Goal: Check status: Check status

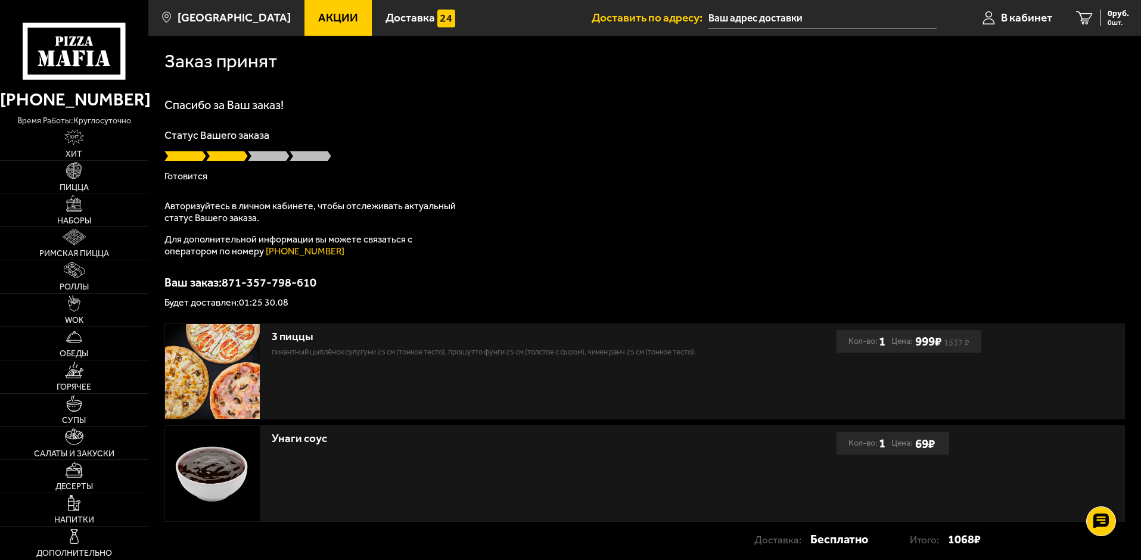
click at [475, 209] on div "Спасибо за Ваш заказ! Статус Вашего заказа [PERSON_NAME] Авторизуйтесь в личном…" at bounding box center [644, 203] width 960 height 209
click at [1006, 149] on div "Статус Вашего заказа Готовится" at bounding box center [644, 155] width 960 height 51
drag, startPoint x: 79, startPoint y: 32, endPoint x: 54, endPoint y: -26, distance: 62.4
drag, startPoint x: 293, startPoint y: 301, endPoint x: 242, endPoint y: 300, distance: 51.3
click at [242, 300] on p "Будет доставлен: 01:25 30.08" at bounding box center [644, 303] width 960 height 10
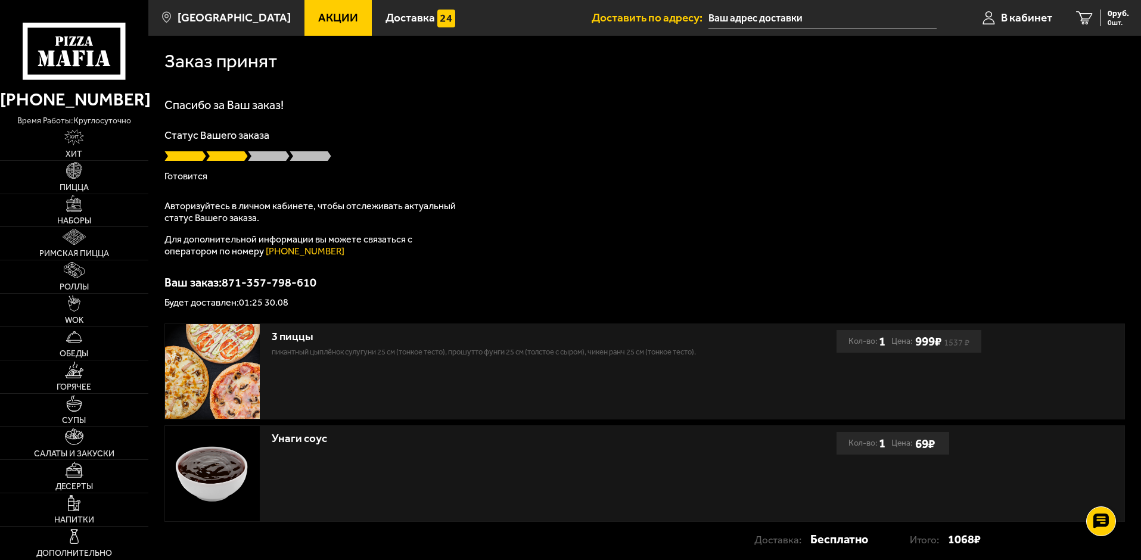
click at [393, 275] on div "Спасибо за Ваш заказ! Статус Вашего заказа Готовится Авторизуйтесь в личном каб…" at bounding box center [644, 203] width 960 height 209
click at [1124, 16] on span "0 руб." at bounding box center [1118, 14] width 21 height 8
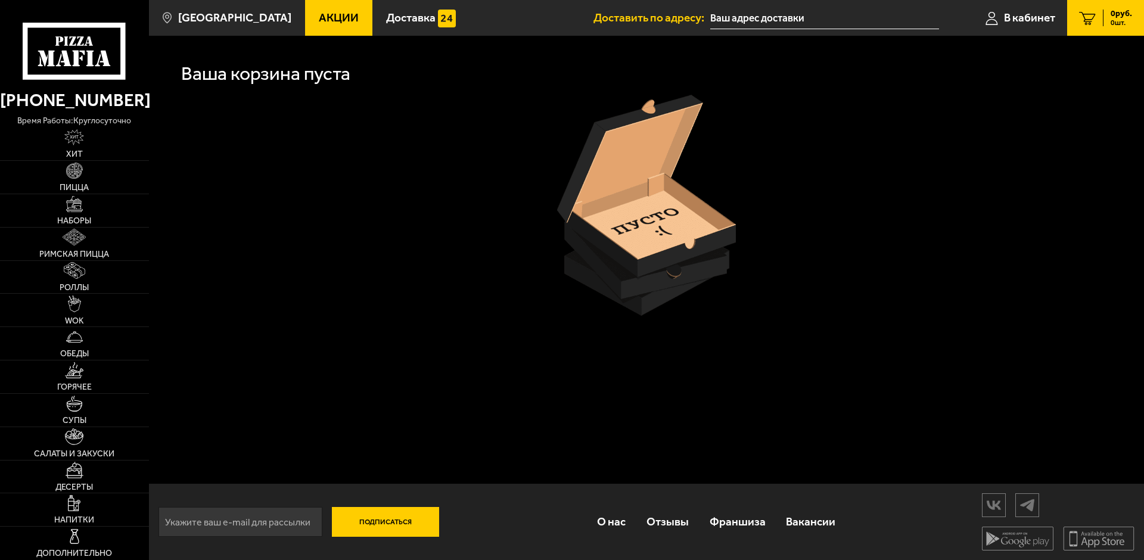
click at [1068, 14] on link "0 руб. 0 шт." at bounding box center [1105, 18] width 77 height 36
click at [1054, 14] on span "В кабинет" at bounding box center [1029, 17] width 51 height 11
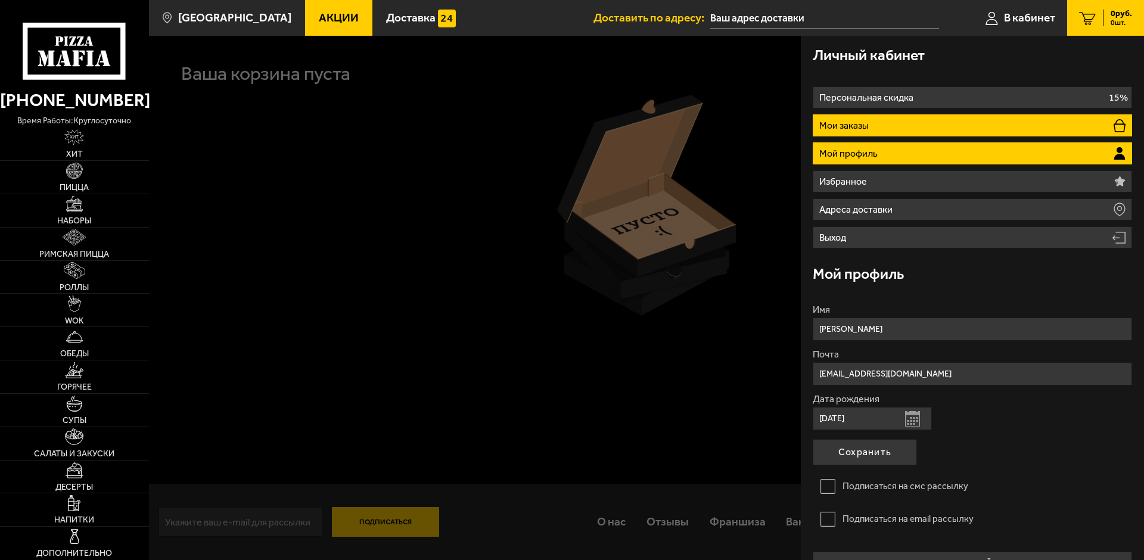
click at [889, 134] on li "Мои заказы" at bounding box center [972, 125] width 319 height 22
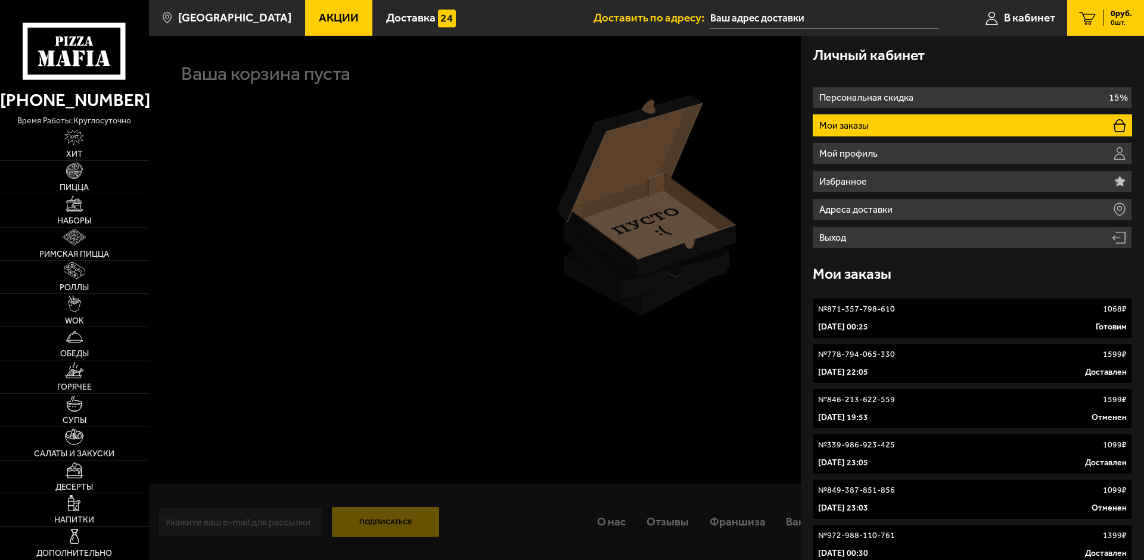
click at [1043, 322] on div "30 августа 2025 г. 00:25 Готовим" at bounding box center [972, 327] width 309 height 12
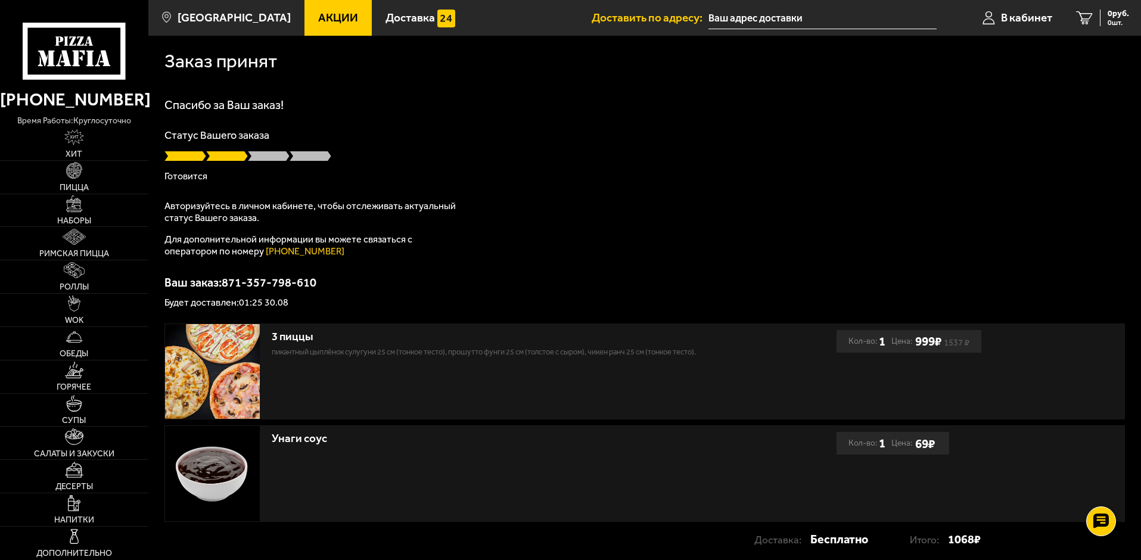
drag, startPoint x: 602, startPoint y: 149, endPoint x: 517, endPoint y: 286, distance: 161.4
click at [600, 149] on div "Статус Вашего заказа Готовится" at bounding box center [644, 155] width 960 height 51
click at [1063, 182] on div "Спасибо за Ваш заказ! Статус Вашего заказа Готовится Авторизуйтесь в личном каб…" at bounding box center [644, 203] width 960 height 209
click at [1003, 157] on div at bounding box center [644, 156] width 960 height 12
click at [421, 161] on div at bounding box center [644, 156] width 960 height 12
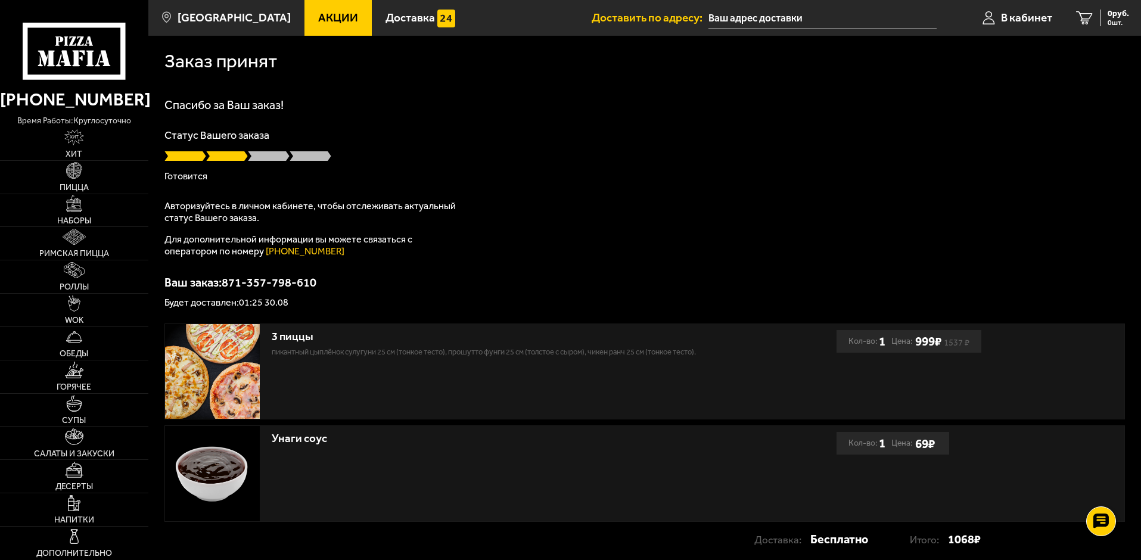
drag, startPoint x: 984, startPoint y: 195, endPoint x: 976, endPoint y: 196, distance: 7.2
click at [984, 195] on div "Спасибо за Ваш заказ! Статус Вашего заказа [PERSON_NAME] Авторизуйтесь в личном…" at bounding box center [644, 203] width 960 height 209
click at [1021, 201] on div "Спасибо за Ваш заказ! Статус Вашего заказа [PERSON_NAME] Авторизуйтесь в личном…" at bounding box center [644, 203] width 960 height 209
click at [1096, 519] on use at bounding box center [1100, 521] width 17 height 17
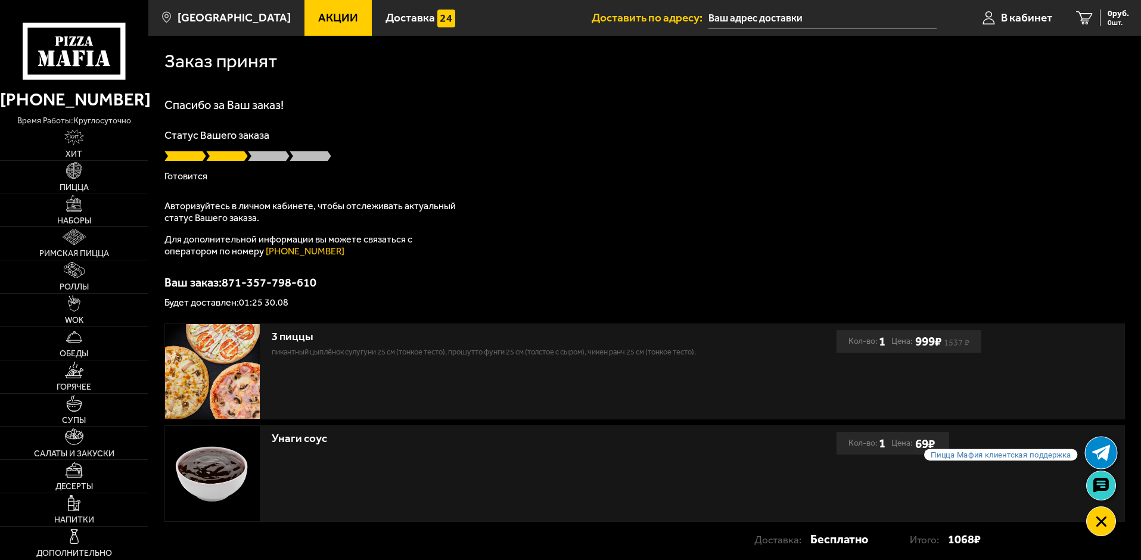
click at [1099, 461] on icon at bounding box center [1101, 452] width 18 height 18
click at [1101, 447] on icon at bounding box center [1101, 452] width 18 height 18
click at [1100, 460] on icon at bounding box center [1101, 452] width 18 height 18
click at [1003, 249] on div "Спасибо за Ваш заказ! Статус Вашего заказа Готовится Авторизуйтесь в личном каб…" at bounding box center [644, 203] width 960 height 209
click at [1022, 206] on div "Спасибо за Ваш заказ! Статус Вашего заказа Готовится Авторизуйтесь в личном каб…" at bounding box center [644, 203] width 960 height 209
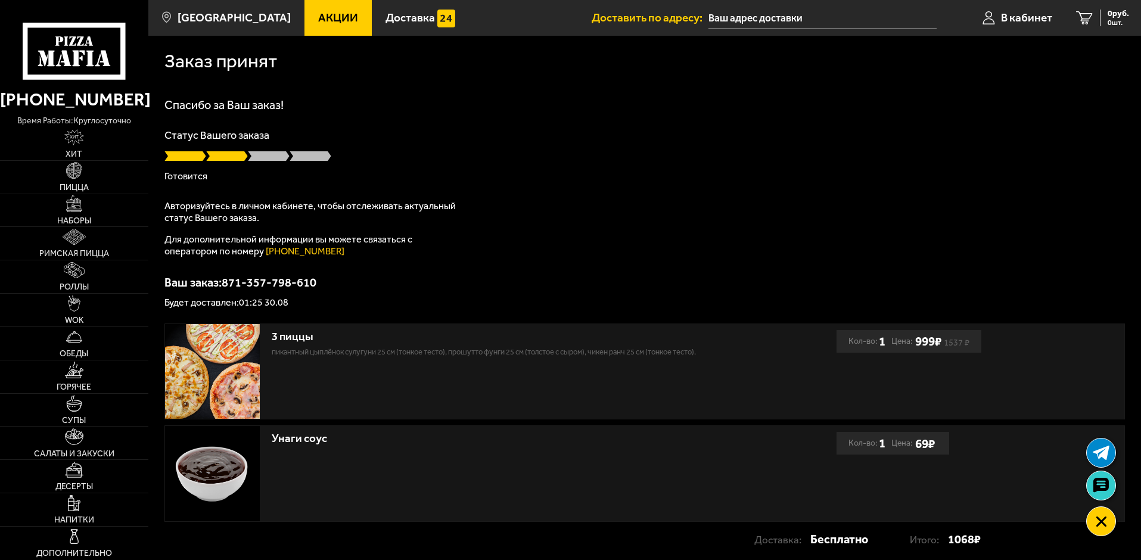
click at [399, 300] on p "Будет доставлен: 01:25 30.08" at bounding box center [644, 303] width 960 height 10
click at [984, 198] on div "Спасибо за Ваш заказ! Статус Вашего заказа Готовится Авторизуйтесь в личном каб…" at bounding box center [644, 203] width 960 height 209
drag, startPoint x: 527, startPoint y: 331, endPoint x: 520, endPoint y: 331, distance: 7.2
click at [527, 331] on div "3 пиццы" at bounding box center [497, 337] width 450 height 14
click at [344, 324] on div "3 пиццы Пикантный цыплёнок сулугуни 25 см (тонкое тесто), Прошутто Фунги 25 см …" at bounding box center [497, 341] width 450 height 35
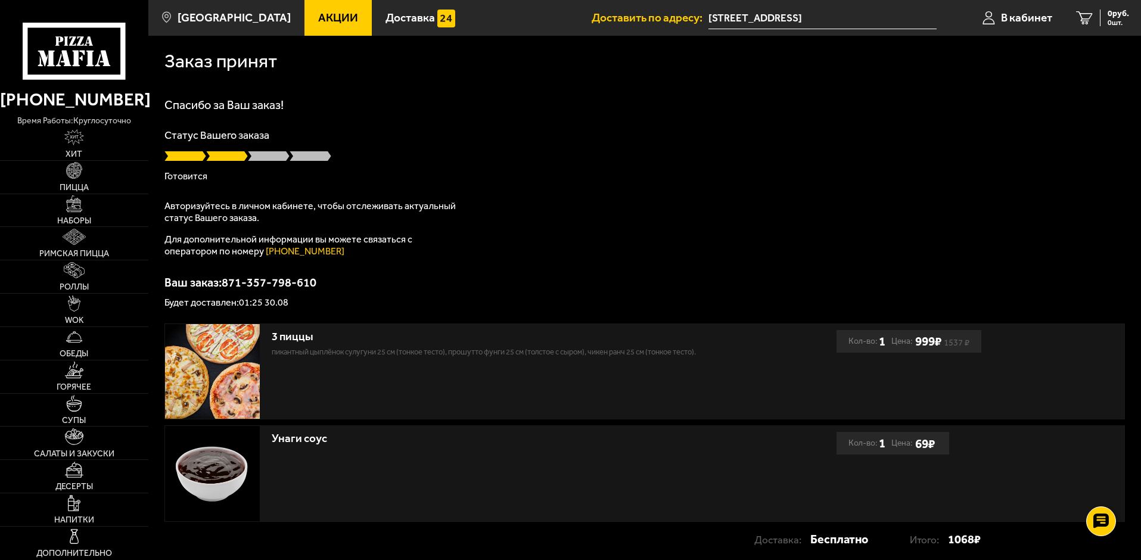
click at [999, 179] on p "Готовится" at bounding box center [644, 177] width 960 height 10
drag, startPoint x: 1049, startPoint y: 210, endPoint x: 1040, endPoint y: 210, distance: 8.3
click at [1048, 210] on div "Спасибо за Ваш заказ! Статус Вашего заказа [PERSON_NAME] Авторизуйтесь в личном…" at bounding box center [644, 203] width 960 height 209
click at [430, 287] on p "Ваш заказ: 871-357-798-610" at bounding box center [644, 282] width 960 height 12
click at [969, 250] on div "Спасибо за Ваш заказ! Статус Вашего заказа [PERSON_NAME] Авторизуйтесь в личном…" at bounding box center [644, 203] width 960 height 209
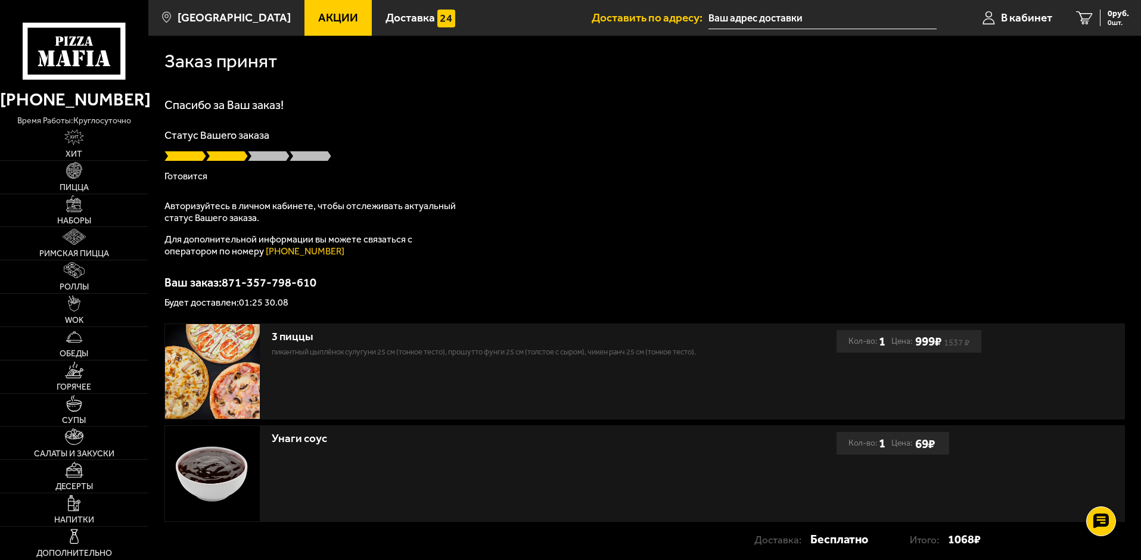
click at [689, 247] on div "Спасибо за Ваш заказ! Статус Вашего заказа [PERSON_NAME] Авторизуйтесь в личном…" at bounding box center [644, 203] width 960 height 209
click at [642, 252] on div "Спасибо за Ваш заказ! Статус Вашего заказа [PERSON_NAME] Авторизуйтесь в личном…" at bounding box center [644, 203] width 960 height 209
click at [962, 232] on div "Спасибо за Ваш заказ! Статус Вашего заказа Готовится Авторизуйтесь в личном каб…" at bounding box center [644, 203] width 960 height 209
click at [1021, 207] on div "Спасибо за Ваш заказ! Статус Вашего заказа Готовится Авторизуйтесь в личном каб…" at bounding box center [644, 203] width 960 height 209
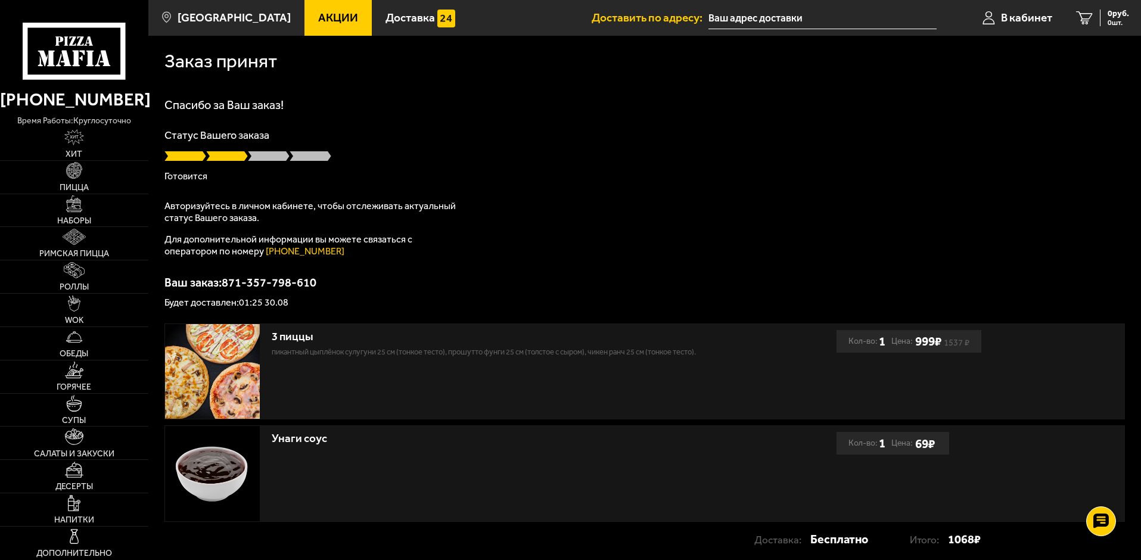
click at [997, 220] on div "Спасибо за Ваш заказ! Статус Вашего заказа Готовится Авторизуйтесь в личном каб…" at bounding box center [644, 203] width 960 height 209
click at [839, 161] on div at bounding box center [644, 156] width 960 height 12
click at [634, 151] on div at bounding box center [644, 156] width 960 height 12
click at [587, 191] on div "Спасибо за Ваш заказ! Статус Вашего заказа [PERSON_NAME] Авторизуйтесь в личном…" at bounding box center [644, 203] width 960 height 209
